Goal: Task Accomplishment & Management: Use online tool/utility

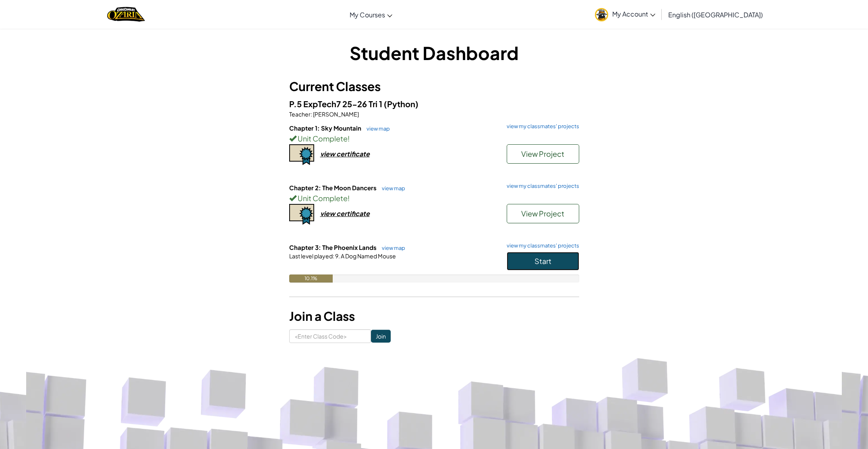
click at [537, 257] on span "Start" at bounding box center [543, 260] width 17 height 9
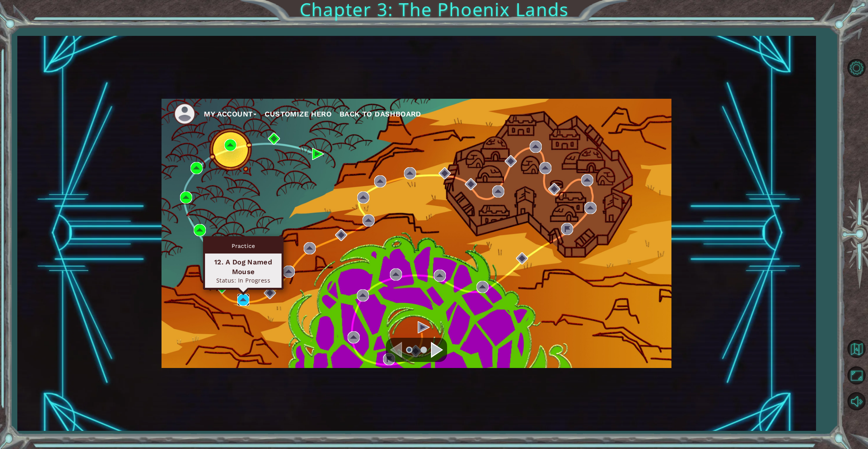
click at [243, 296] on img at bounding box center [243, 300] width 12 height 12
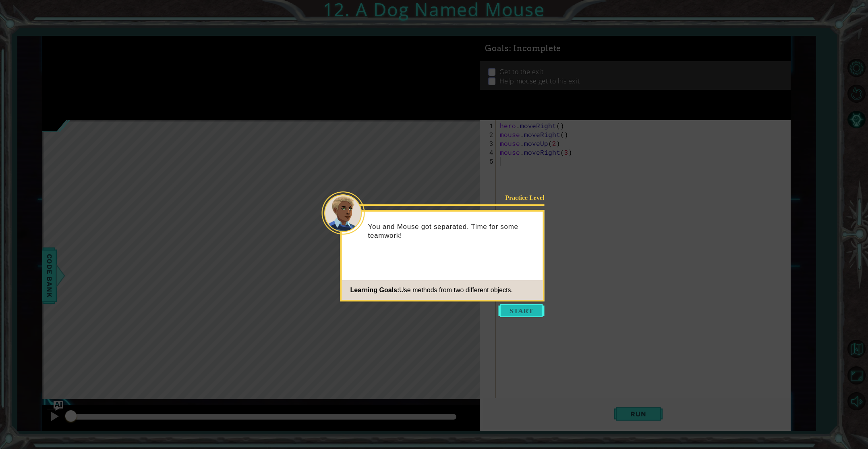
click at [525, 310] on button "Start" at bounding box center [522, 310] width 46 height 13
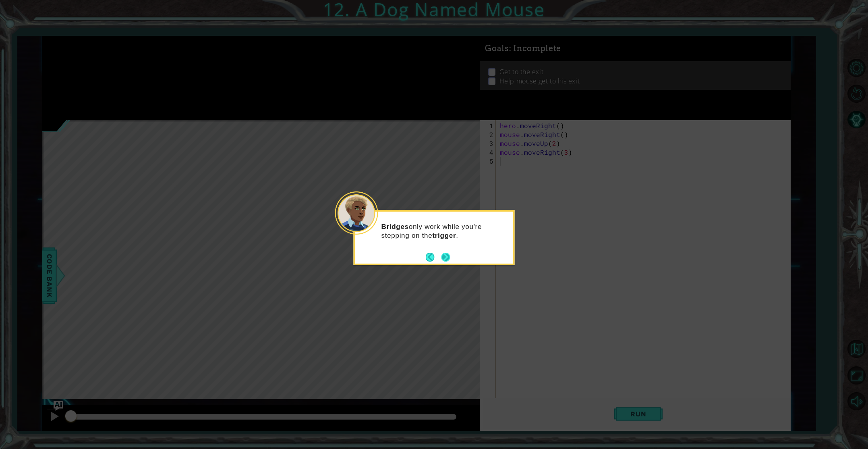
click at [448, 257] on button "Next" at bounding box center [445, 256] width 13 height 13
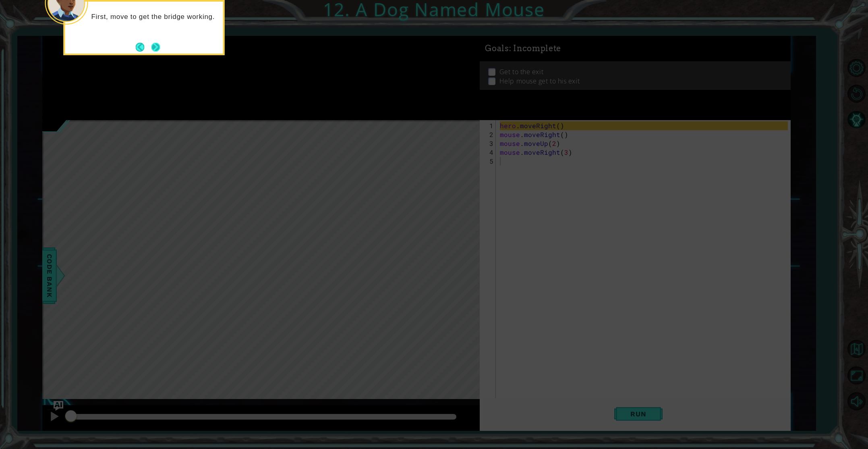
click at [156, 48] on button "Next" at bounding box center [155, 46] width 11 height 11
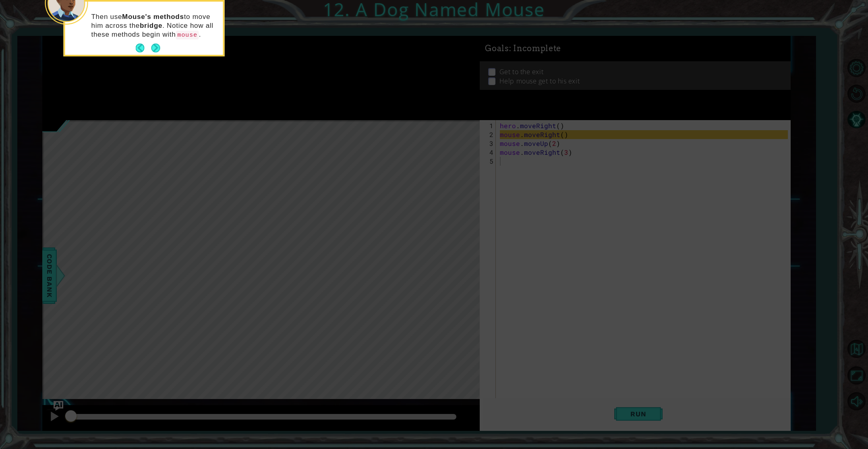
click at [156, 48] on button "Next" at bounding box center [156, 48] width 10 height 10
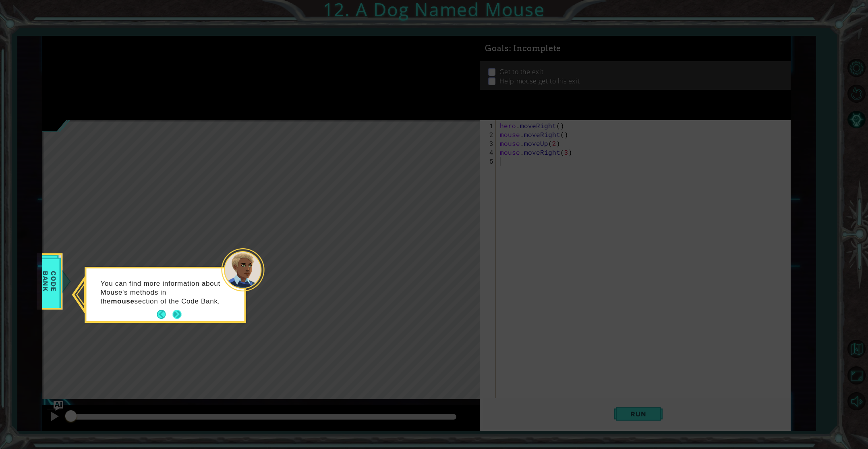
click at [178, 313] on button "Next" at bounding box center [176, 314] width 9 height 9
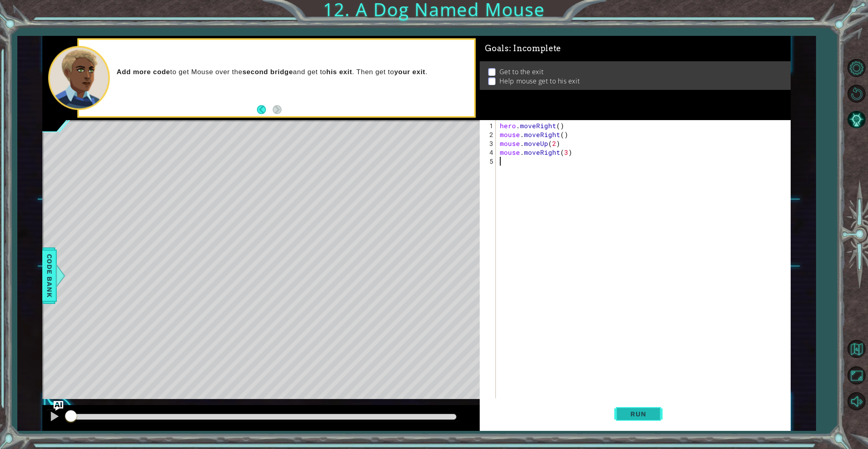
click at [646, 415] on span "Run" at bounding box center [638, 414] width 32 height 8
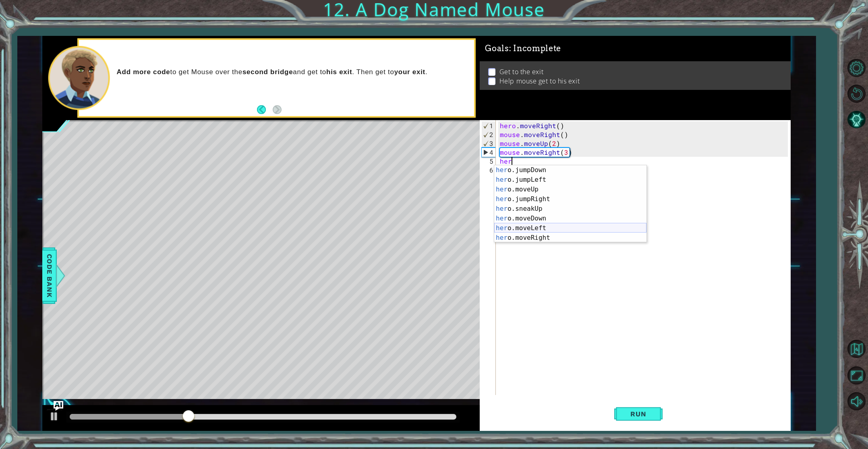
scroll to position [11, 0]
click at [535, 233] on div "her o.jumpDown press enter her o.jumpLeft press enter her o.moveUp press enter …" at bounding box center [570, 212] width 152 height 97
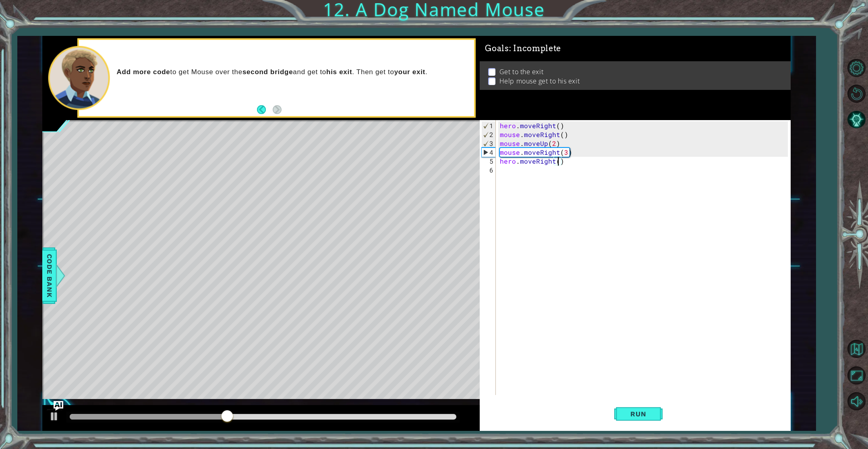
scroll to position [0, 4]
type textarea "hero.moveRight(2)"
click at [652, 410] on span "Run" at bounding box center [638, 414] width 32 height 8
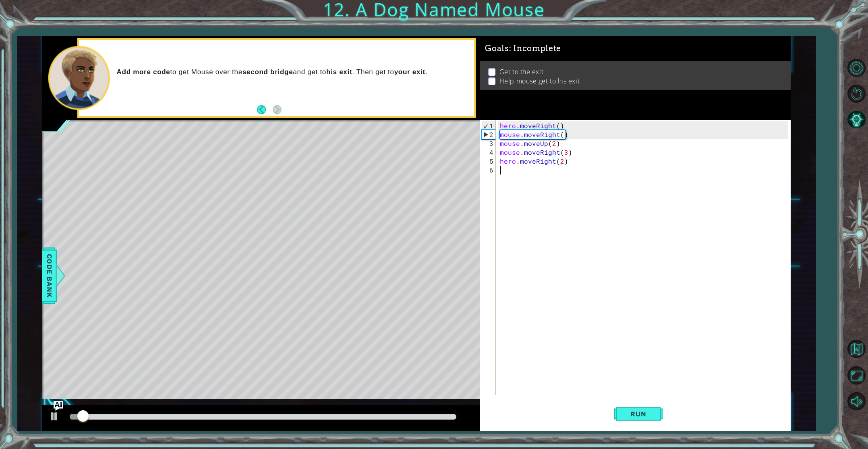
click at [527, 173] on div "hero . moveRight ( ) mouse . moveRight ( ) mouse . moveUp ( 2 ) mouse . moveRig…" at bounding box center [644, 267] width 293 height 292
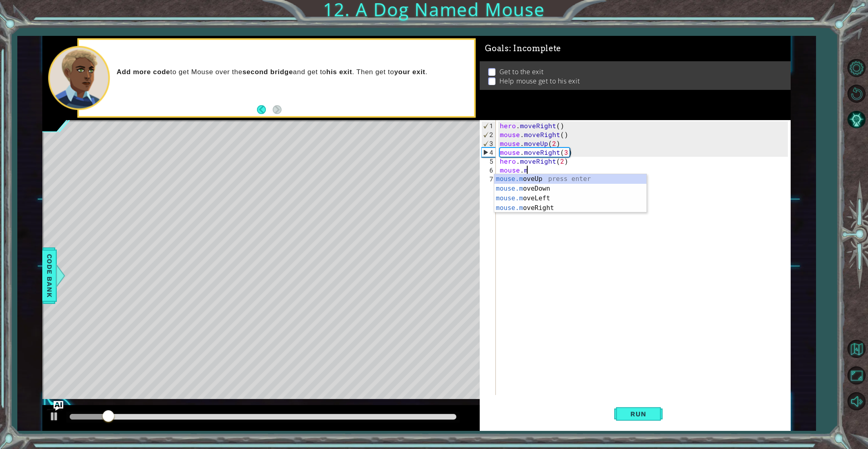
scroll to position [0, 1]
click at [557, 187] on div "mouse.m oveUp press enter mouse.m oveDown press enter mouse.m oveLeft press ent…" at bounding box center [570, 203] width 152 height 58
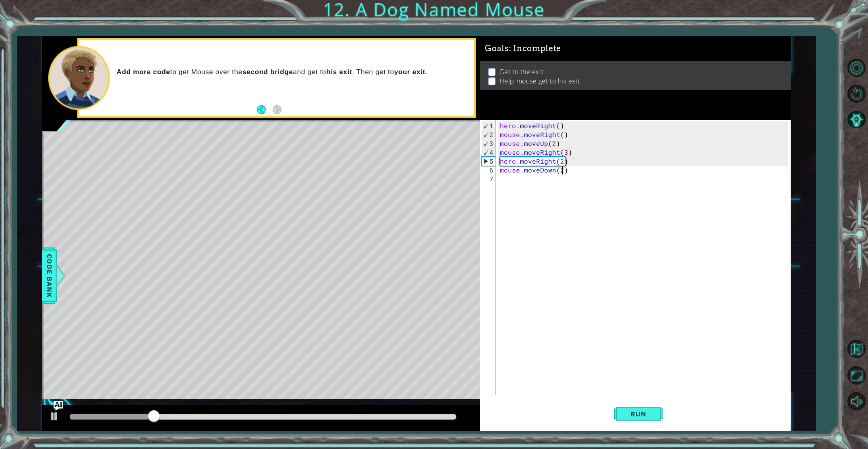
scroll to position [0, 4]
type textarea "mouse.moveDown(2)"
click at [643, 415] on span "Run" at bounding box center [638, 414] width 32 height 8
click at [510, 180] on div "hero . moveRight ( ) mouse . moveRight ( ) mouse . moveUp ( 2 ) mouse . moveRig…" at bounding box center [644, 267] width 293 height 292
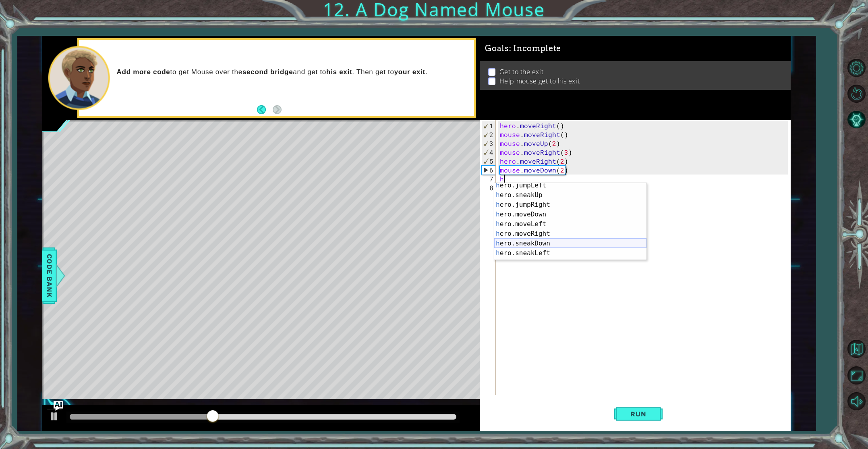
scroll to position [34, 0]
click at [540, 232] on div "h ero.jumpLeft press enter h ero.sneakUp press enter h ero.jumpRight press ente…" at bounding box center [570, 226] width 152 height 97
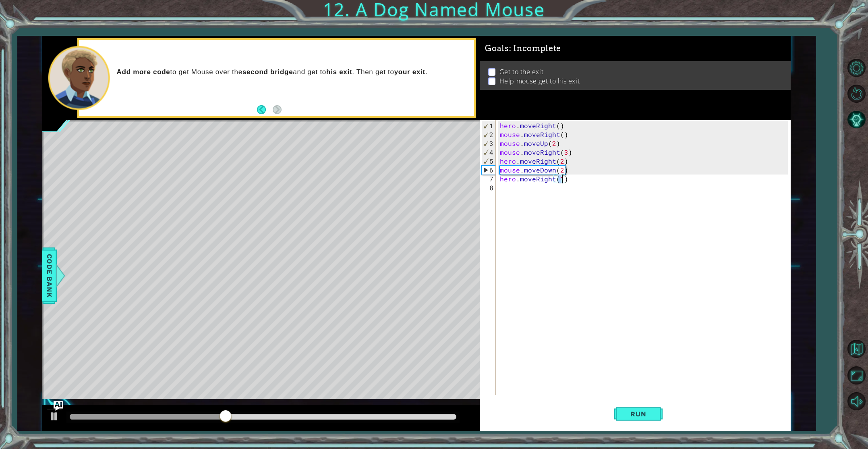
type textarea "hero.moveRight(2)"
click at [516, 185] on div "hero . moveRight ( ) mouse . moveRight ( ) mouse . moveUp ( 2 ) mouse . moveRig…" at bounding box center [644, 267] width 293 height 292
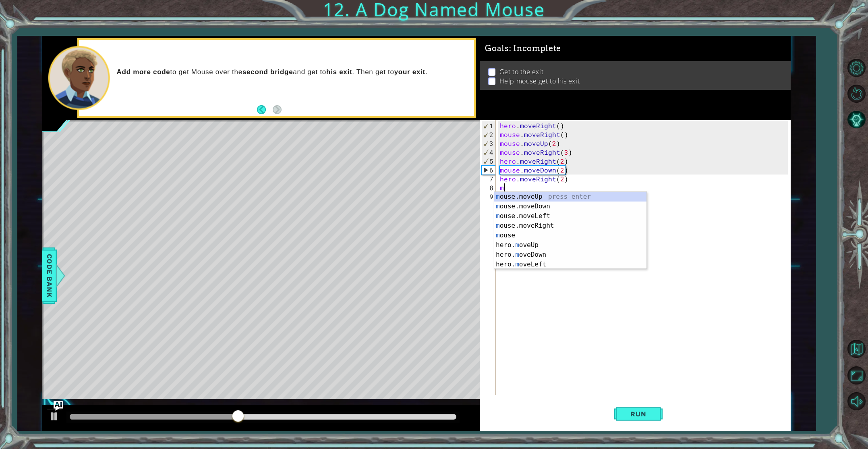
scroll to position [0, 0]
click at [542, 224] on div "m ouse.moveUp press enter m ouse.moveDown press enter m ouse.moveLeft press ent…" at bounding box center [570, 240] width 152 height 97
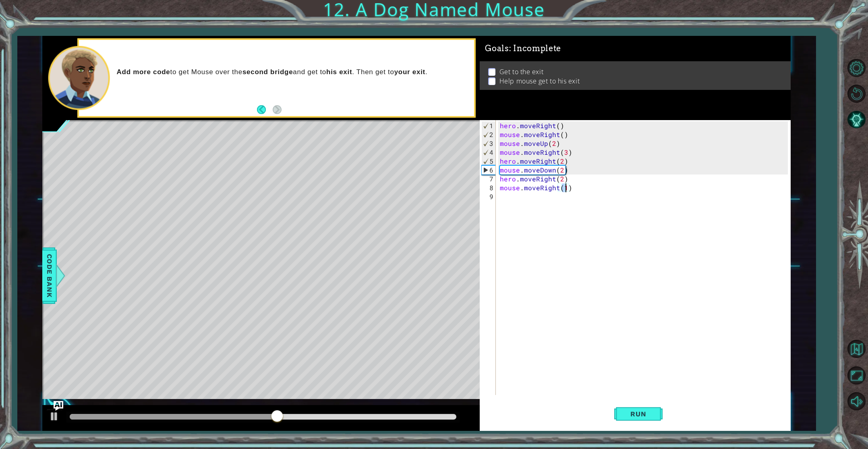
type textarea "mouse.moveRight(2)"
click at [519, 195] on div "hero . moveRight ( ) mouse . moveRight ( ) mouse . moveUp ( 2 ) mouse . moveRig…" at bounding box center [644, 267] width 293 height 292
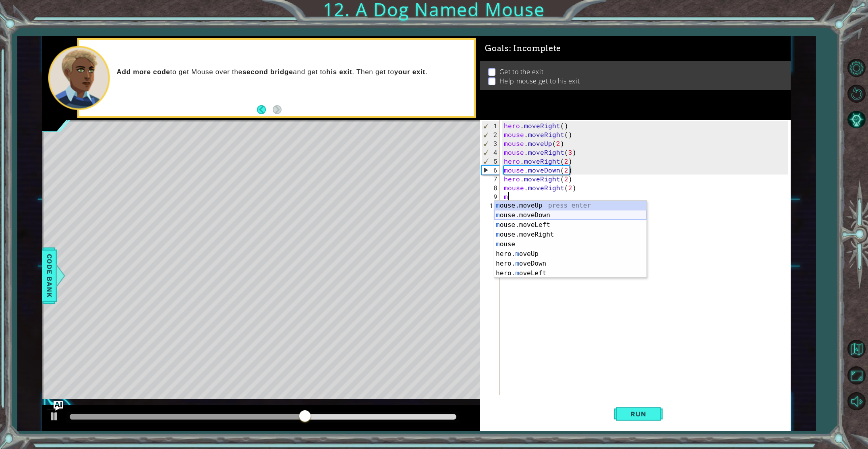
click at [527, 218] on div "m ouse.moveUp press enter m ouse.moveDown press enter m ouse.moveLeft press ent…" at bounding box center [570, 249] width 152 height 97
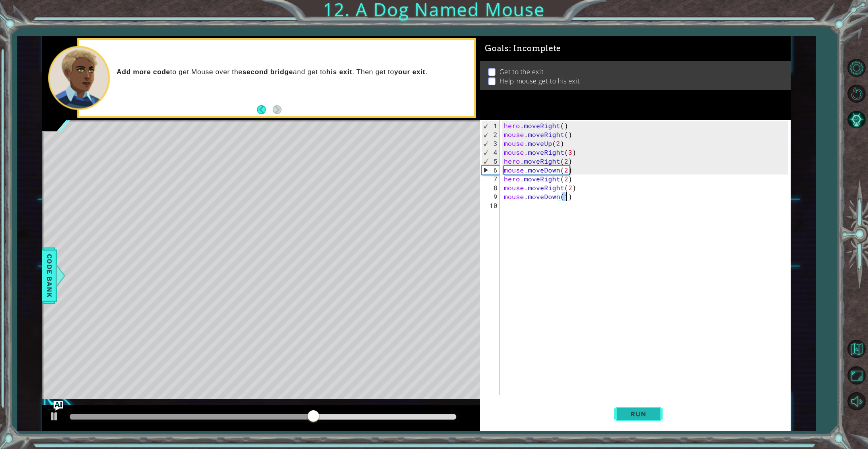
type textarea "mouse.moveDown(1)"
click at [629, 409] on button "Run" at bounding box center [638, 413] width 48 height 31
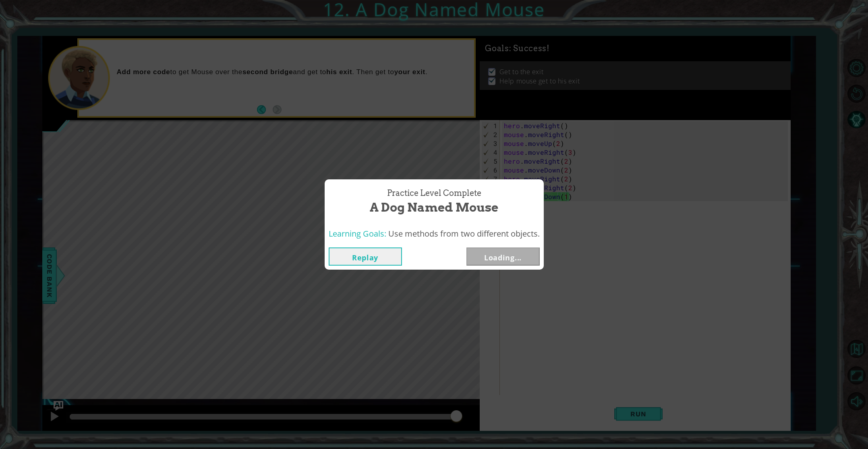
drag, startPoint x: 100, startPoint y: 417, endPoint x: 520, endPoint y: 383, distance: 422.3
click at [566, 427] on body "1 ההההההההההההההההההההההההההההההההההההההההההההההההההההההההההההההההההההההההההההה…" at bounding box center [434, 224] width 868 height 449
click at [473, 230] on button "Back to Dashboard" at bounding box center [464, 231] width 58 height 14
click at [479, 232] on button "Back to Dashboard" at bounding box center [464, 231] width 58 height 14
